Goal: Task Accomplishment & Management: Use online tool/utility

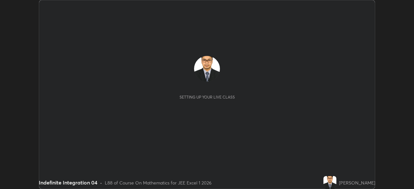
scroll to position [189, 413]
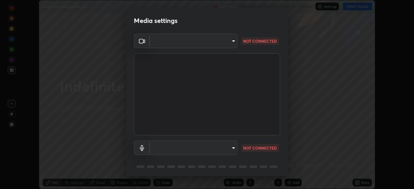
type input "913022e3bbb337ef4c56a3a1bc1945278763e83ed23a96943dce605de8dfc656"
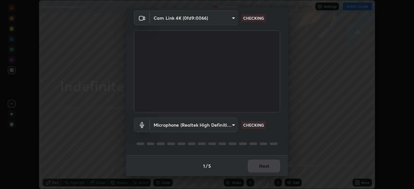
click at [218, 123] on body "Erase all Indefinite Integration 04 Recording WAS SCHEDULED TO START AT 1:10 PM…" at bounding box center [207, 94] width 414 height 189
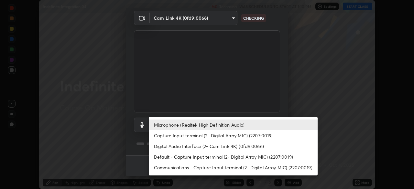
click at [217, 157] on li "Default - Capture Input terminal (2- Digital Array MIC) (2207:0019)" at bounding box center [233, 157] width 169 height 11
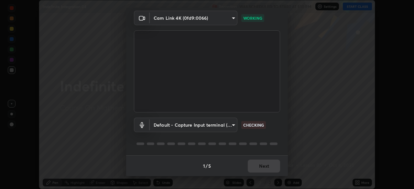
click at [226, 125] on body "Erase all Indefinite Integration 04 Recording WAS SCHEDULED TO START AT 1:10 PM…" at bounding box center [207, 94] width 414 height 189
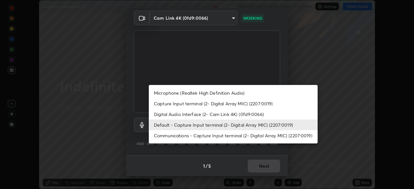
click at [239, 91] on li "Microphone (Realtek High Definition Audio)" at bounding box center [233, 93] width 169 height 11
type input "bef04e412724abd94ab17f51c46c94050894f67992973f842b18f11041e0dab1"
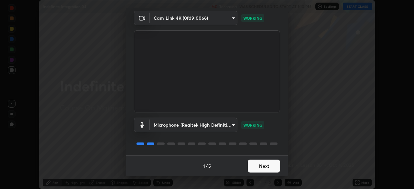
click at [259, 166] on button "Next" at bounding box center [264, 166] width 32 height 13
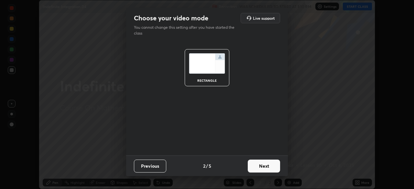
scroll to position [0, 0]
click at [260, 167] on button "Next" at bounding box center [264, 166] width 32 height 13
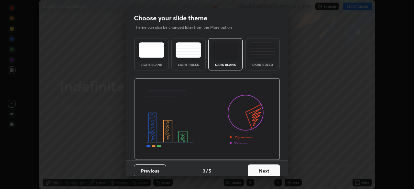
click at [260, 167] on button "Next" at bounding box center [264, 171] width 32 height 13
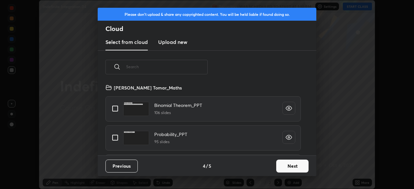
scroll to position [72, 208]
click at [187, 67] on input "text" at bounding box center [166, 66] width 81 height 27
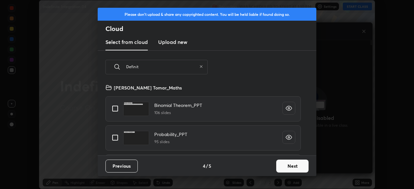
scroll to position [131, 114]
type input "D"
click at [348, 108] on div "Please don't upload & share any copyrighted content. You will be held liable if…" at bounding box center [207, 94] width 414 height 189
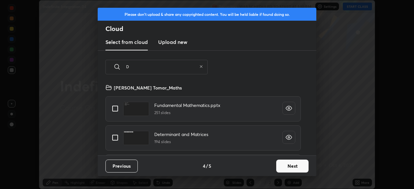
click at [295, 165] on button "Next" at bounding box center [292, 166] width 32 height 13
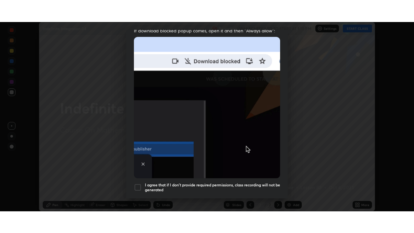
scroll to position [143, 0]
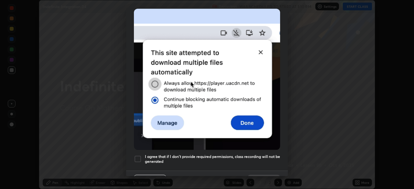
click at [134, 156] on div at bounding box center [138, 159] width 8 height 8
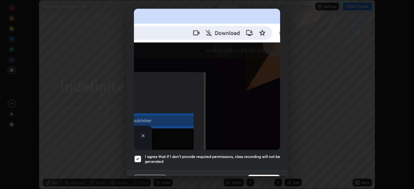
click at [258, 175] on button "Done" at bounding box center [264, 181] width 32 height 13
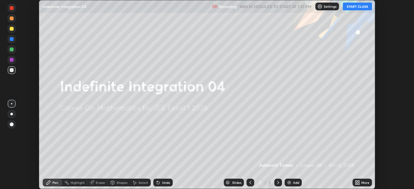
click at [361, 182] on div "More" at bounding box center [365, 182] width 8 height 3
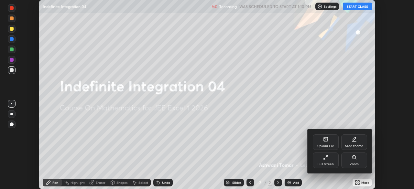
click at [335, 166] on div "Full screen" at bounding box center [326, 161] width 26 height 16
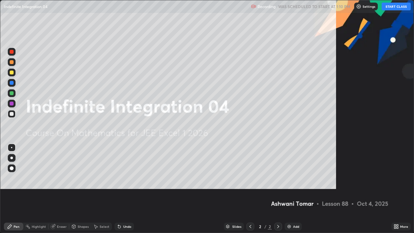
scroll to position [233, 414]
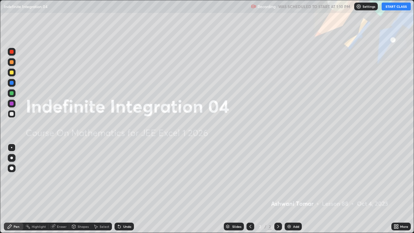
click at [394, 9] on button "START CLASS" at bounding box center [395, 7] width 29 height 8
click at [294, 189] on div "Add" at bounding box center [296, 226] width 6 height 3
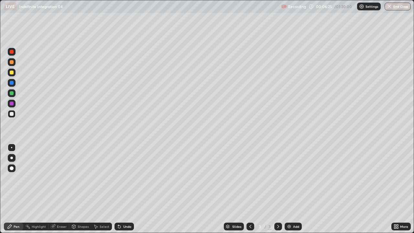
click at [10, 92] on div at bounding box center [12, 93] width 4 height 4
click at [11, 113] on div at bounding box center [12, 114] width 4 height 4
click at [120, 189] on icon at bounding box center [119, 226] width 3 height 3
click at [123, 189] on div "Undo" at bounding box center [127, 226] width 8 height 3
click at [55, 189] on icon at bounding box center [52, 226] width 5 height 5
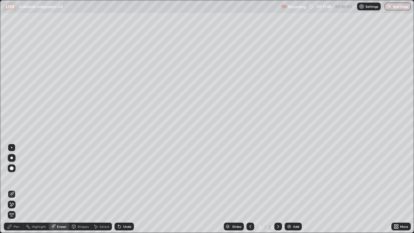
click at [10, 189] on icon at bounding box center [11, 204] width 5 height 5
click at [13, 189] on div "Pen" at bounding box center [13, 226] width 19 height 8
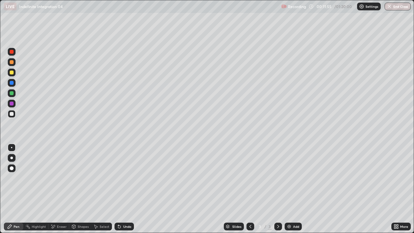
click at [10, 71] on div at bounding box center [12, 72] width 4 height 4
click at [11, 62] on div at bounding box center [12, 62] width 4 height 4
click at [291, 189] on img at bounding box center [288, 226] width 5 height 5
click at [12, 94] on div at bounding box center [12, 93] width 4 height 4
click at [293, 189] on div "Add" at bounding box center [296, 226] width 6 height 3
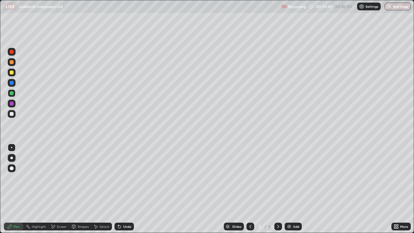
click at [12, 72] on div at bounding box center [12, 72] width 4 height 4
click at [12, 93] on div at bounding box center [12, 93] width 4 height 4
click at [294, 189] on div "Add" at bounding box center [296, 226] width 6 height 3
click at [11, 74] on div at bounding box center [12, 72] width 4 height 4
click at [9, 114] on div at bounding box center [12, 114] width 8 height 8
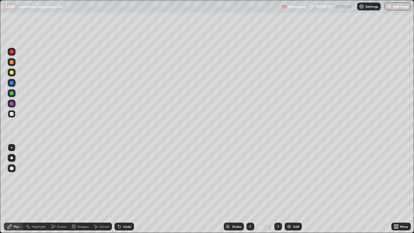
click at [124, 189] on div "Undo" at bounding box center [127, 226] width 8 height 3
click at [123, 189] on div "Undo" at bounding box center [123, 226] width 19 height 8
click at [294, 189] on div "Add" at bounding box center [292, 226] width 17 height 8
click at [12, 94] on div at bounding box center [12, 93] width 4 height 4
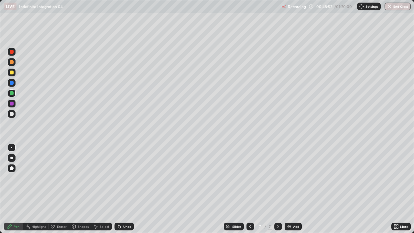
click at [61, 189] on div "Eraser" at bounding box center [58, 226] width 21 height 8
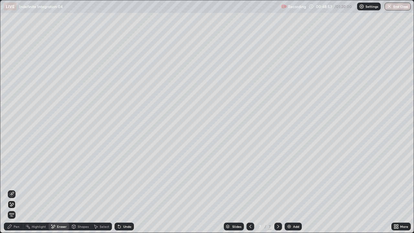
click at [10, 189] on span "Erase all" at bounding box center [11, 215] width 7 height 4
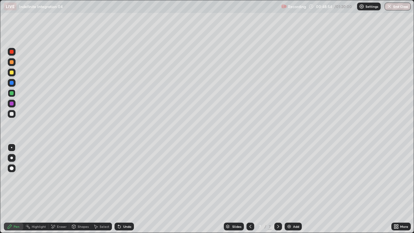
click at [14, 189] on div "Pen" at bounding box center [17, 226] width 6 height 3
click at [12, 73] on div at bounding box center [12, 72] width 4 height 4
click at [10, 93] on div at bounding box center [12, 93] width 4 height 4
click at [293, 189] on div "Add" at bounding box center [296, 226] width 6 height 3
click at [11, 74] on div at bounding box center [12, 72] width 4 height 4
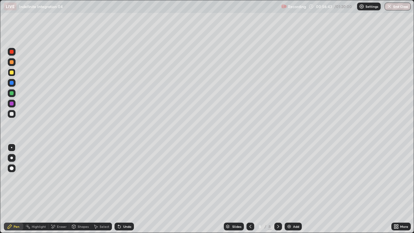
click at [11, 114] on div at bounding box center [12, 114] width 4 height 4
click at [12, 92] on div at bounding box center [12, 93] width 4 height 4
click at [293, 189] on div "Add" at bounding box center [296, 226] width 6 height 3
click at [11, 73] on div at bounding box center [12, 72] width 4 height 4
click at [120, 189] on icon at bounding box center [119, 226] width 5 height 5
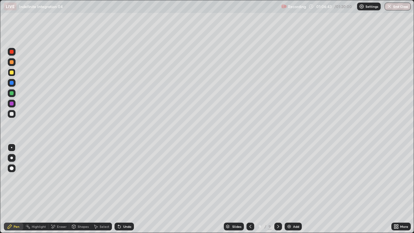
click at [60, 189] on div "Eraser" at bounding box center [62, 226] width 10 height 3
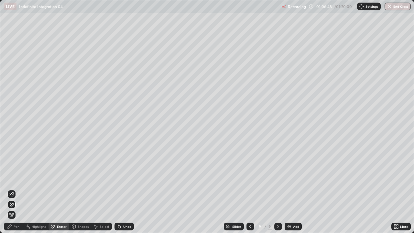
click at [12, 189] on icon at bounding box center [9, 226] width 5 height 5
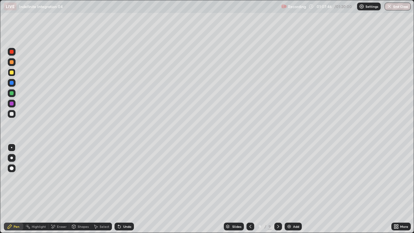
click at [56, 189] on div "Eraser" at bounding box center [58, 226] width 21 height 8
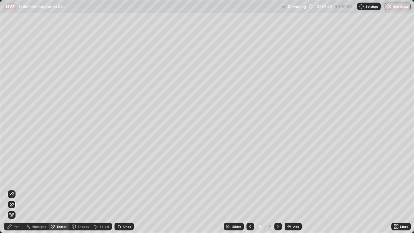
click at [13, 189] on span "Erase all" at bounding box center [11, 215] width 7 height 4
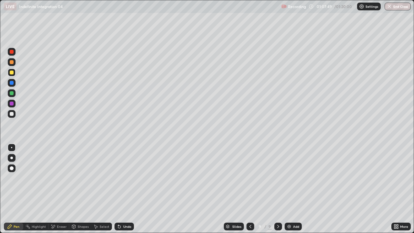
click at [16, 189] on div "Pen" at bounding box center [17, 226] width 6 height 3
click at [392, 6] on button "End Class" at bounding box center [398, 7] width 26 height 8
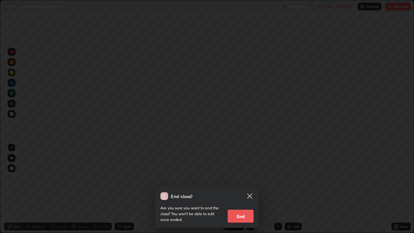
click at [241, 189] on button "End" at bounding box center [241, 215] width 26 height 13
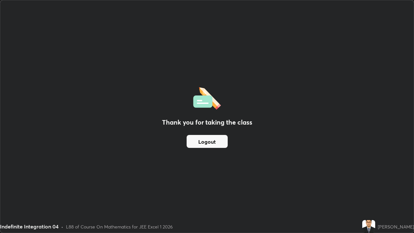
click at [216, 143] on button "Logout" at bounding box center [207, 141] width 41 height 13
